Goal: Information Seeking & Learning: Understand process/instructions

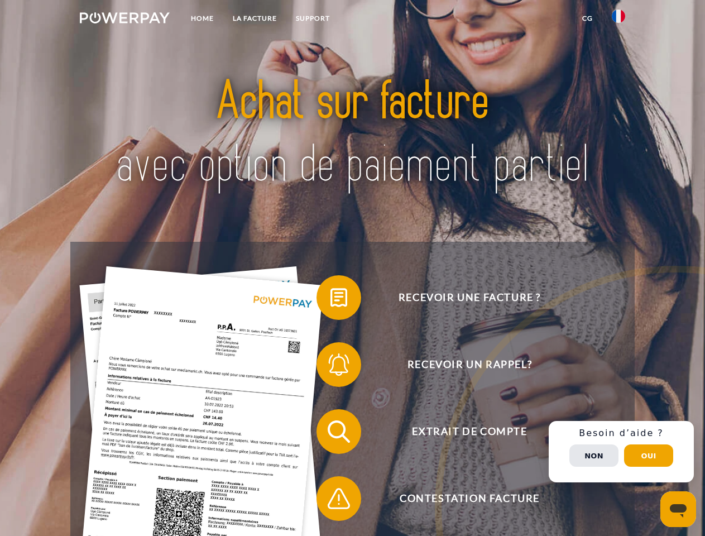
click at [124, 20] on img at bounding box center [125, 17] width 90 height 11
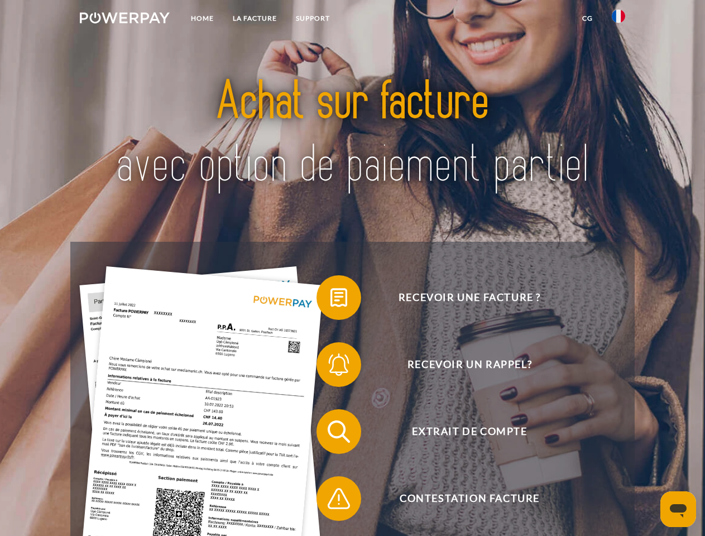
click at [618, 20] on img at bounding box center [617, 15] width 13 height 13
click at [587, 18] on link "CG" at bounding box center [587, 18] width 30 height 20
click at [330, 300] on span at bounding box center [322, 297] width 56 height 56
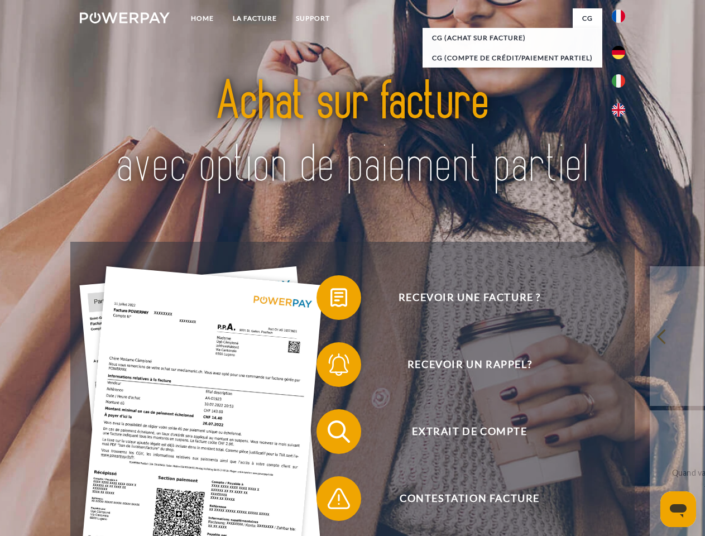
click at [330, 367] on span at bounding box center [322, 364] width 56 height 56
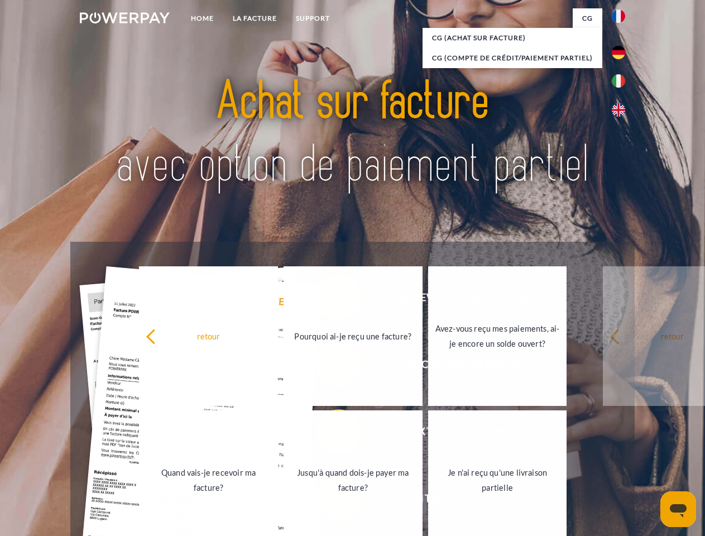
click at [330, 434] on link "Jusqu'à quand dois-je payer ma facture?" at bounding box center [352, 479] width 139 height 139
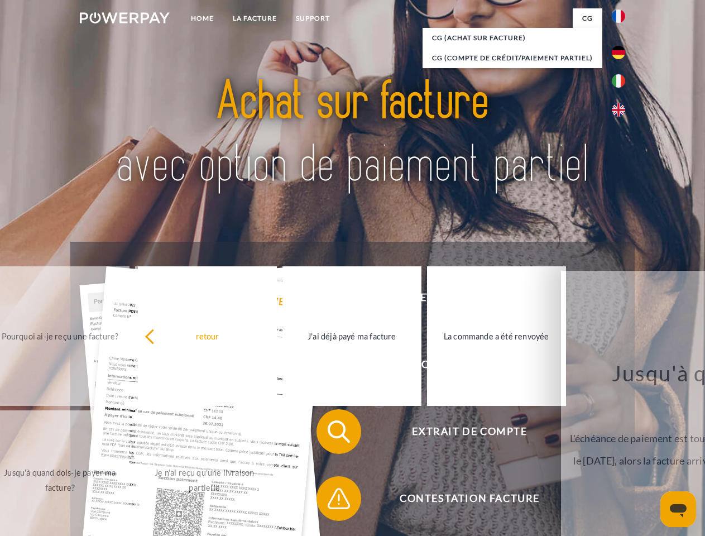
click at [330, 500] on span at bounding box center [322, 498] width 56 height 56
click at [621, 451] on div "Recevoir une facture ? Recevoir un rappel? Extrait de compte retour" at bounding box center [352, 465] width 564 height 446
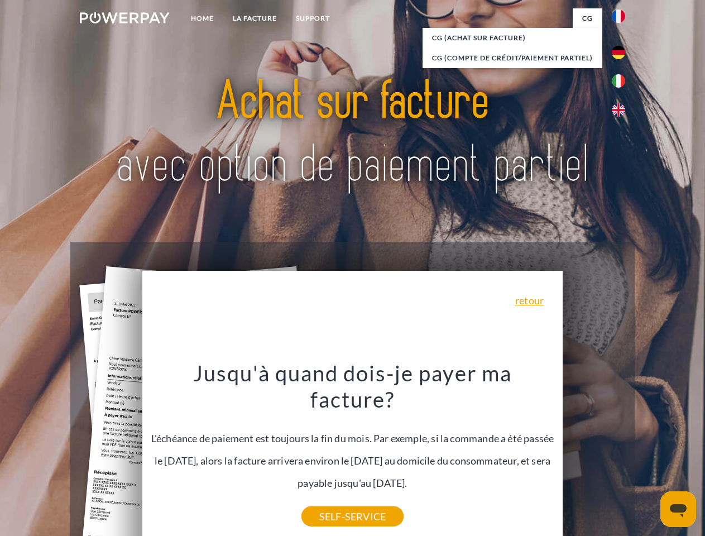
click at [594, 454] on span "Extrait de compte" at bounding box center [469, 431] width 273 height 45
click at [648, 455] on header "Home LA FACTURE Support" at bounding box center [352, 385] width 705 height 771
